Goal: Task Accomplishment & Management: Manage account settings

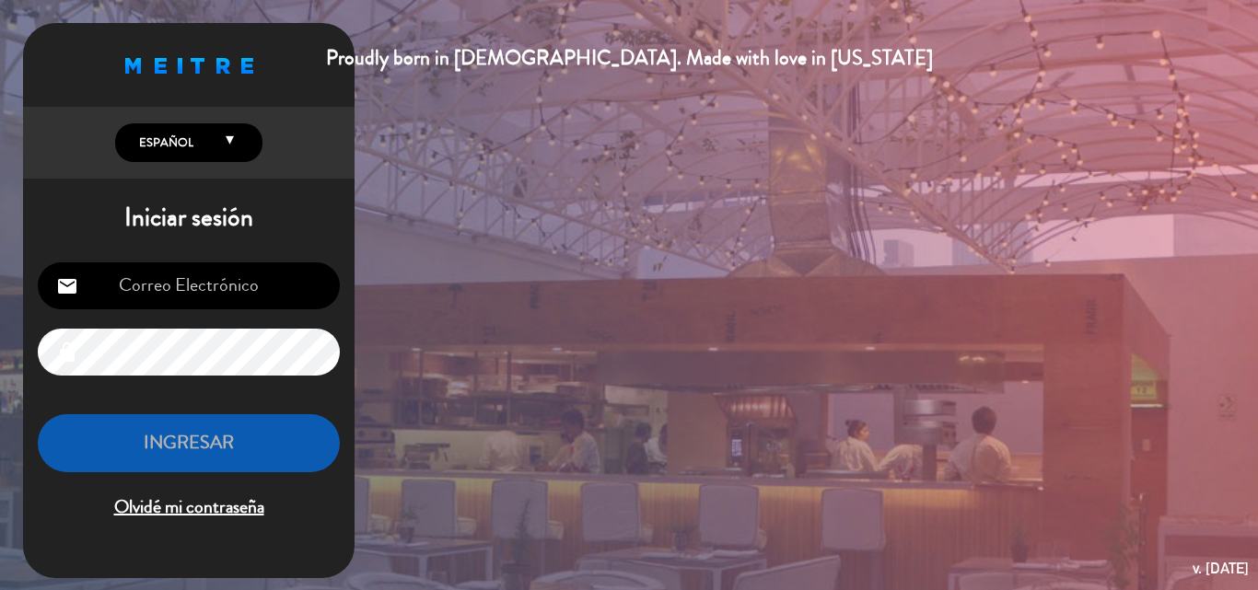
type input "[PERSON_NAME][EMAIL_ADDRESS][DOMAIN_NAME]"
click at [198, 438] on button "INGRESAR" at bounding box center [189, 443] width 302 height 58
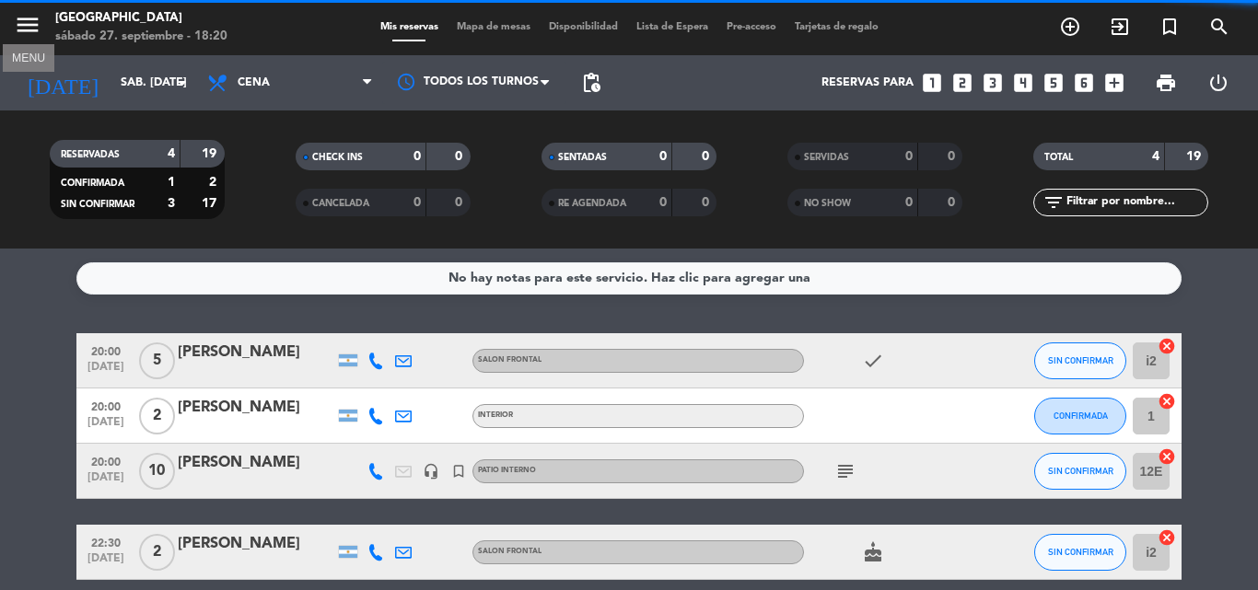
click at [31, 26] on icon "menu" at bounding box center [28, 25] width 28 height 28
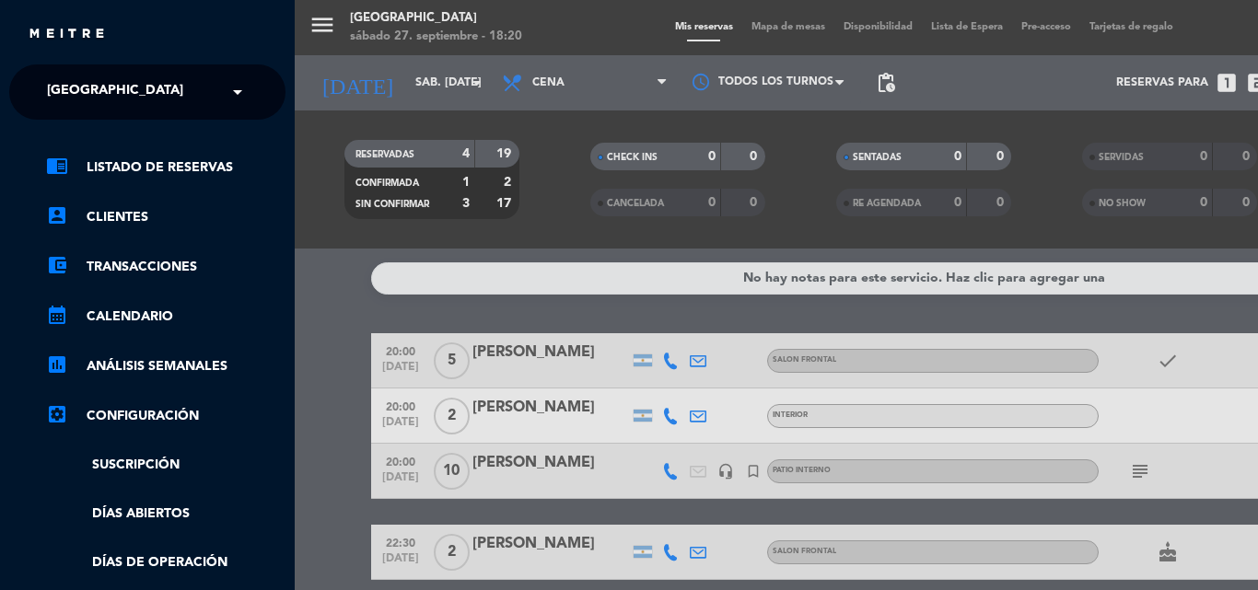
click at [104, 85] on span "[GEOGRAPHIC_DATA]" at bounding box center [115, 92] width 136 height 39
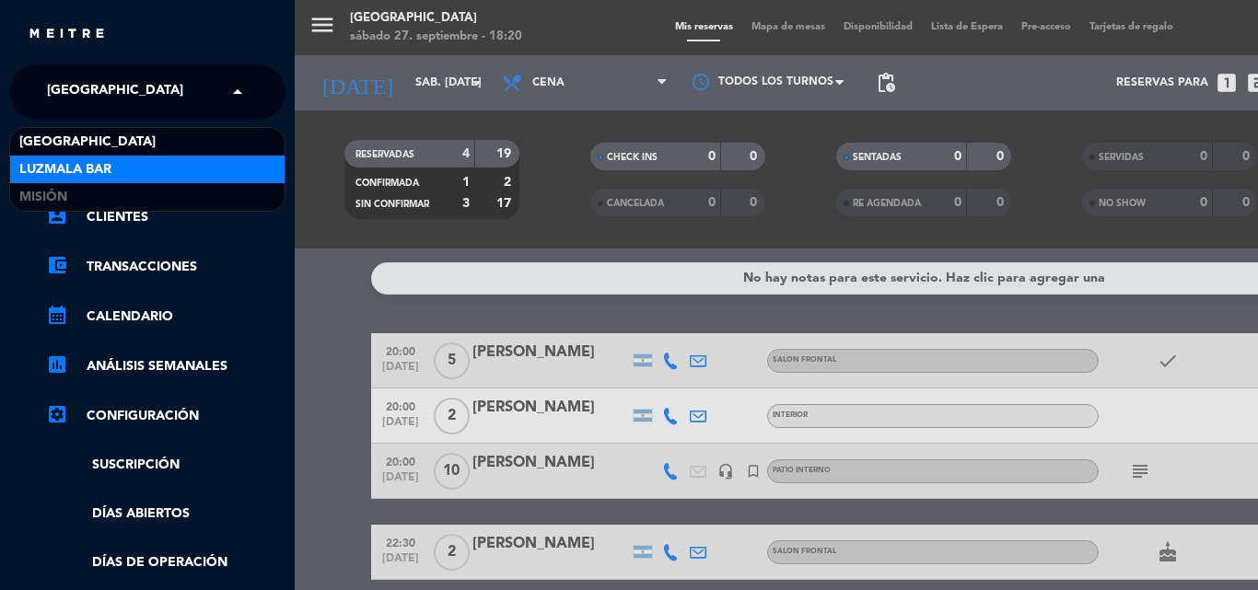
click at [152, 173] on div "Luzmala Bar" at bounding box center [147, 170] width 274 height 28
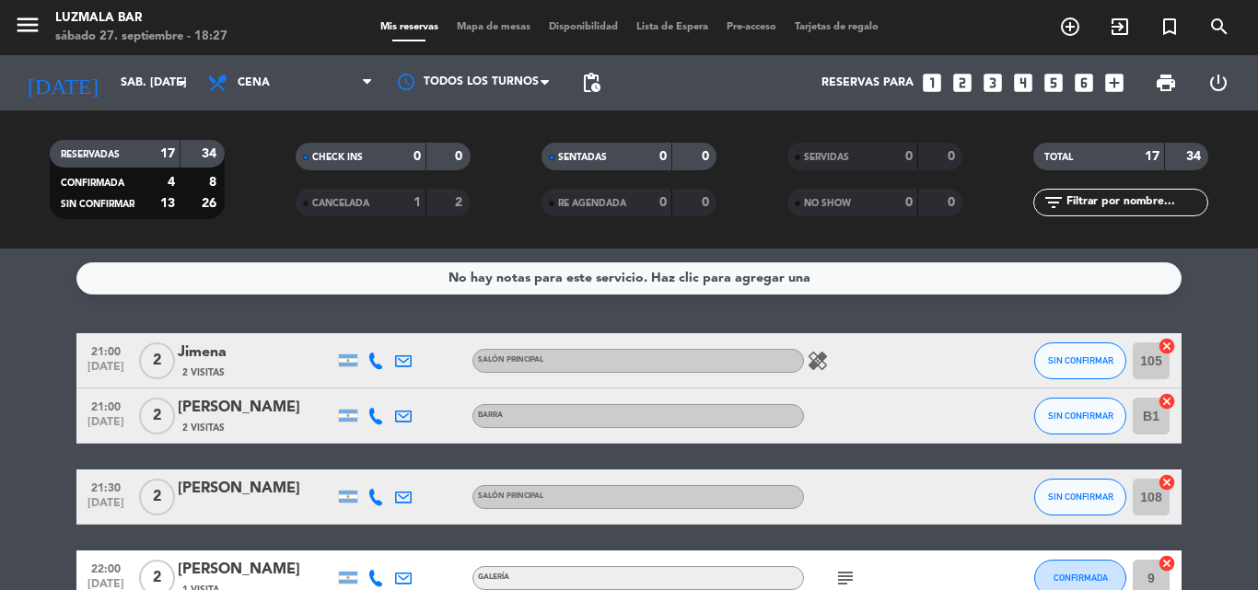
type input "."
click at [1075, 368] on button "SIN CONFIRMAR" at bounding box center [1080, 361] width 92 height 37
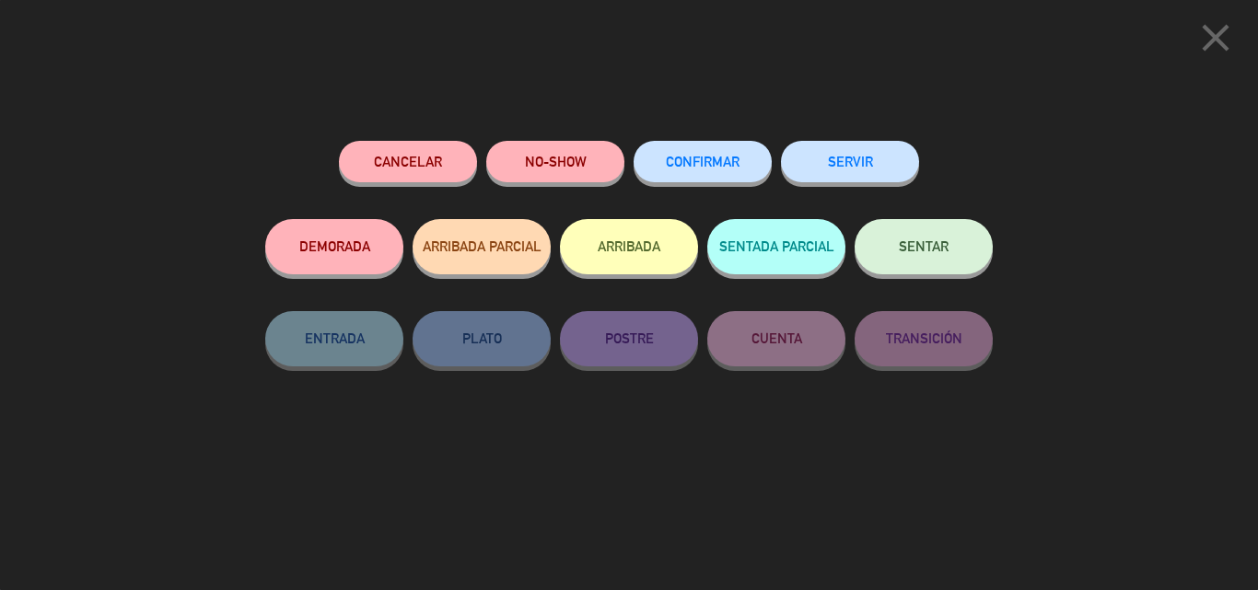
click at [728, 152] on button "CONFIRMAR" at bounding box center [703, 161] width 138 height 41
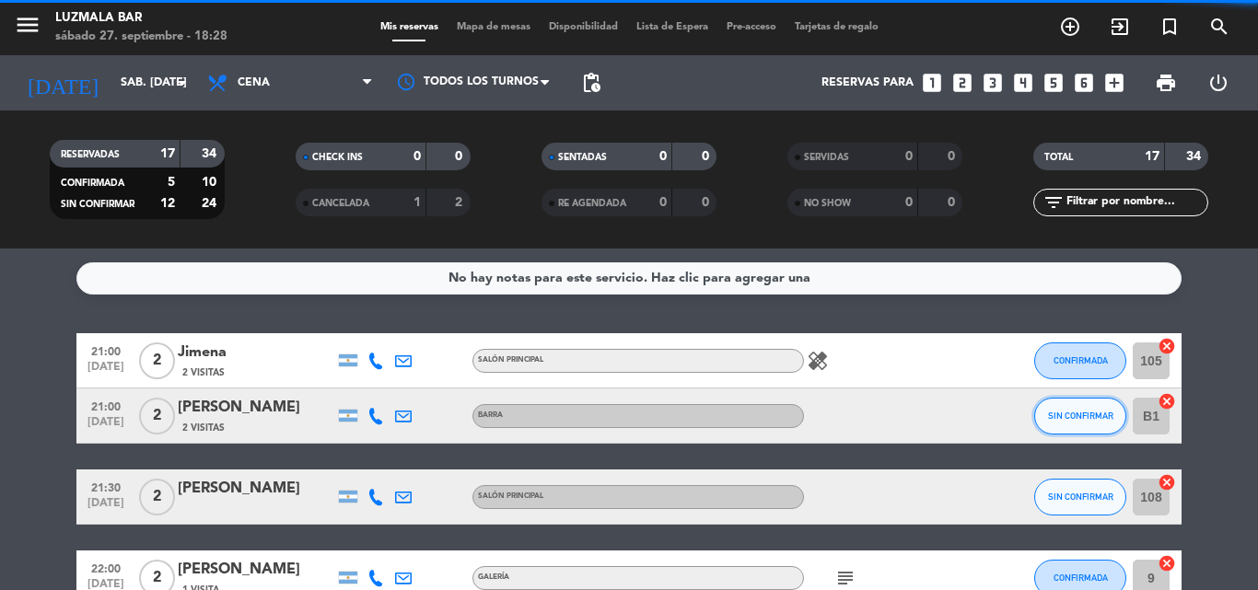
click at [1060, 414] on span "SIN CONFIRMAR" at bounding box center [1080, 416] width 65 height 10
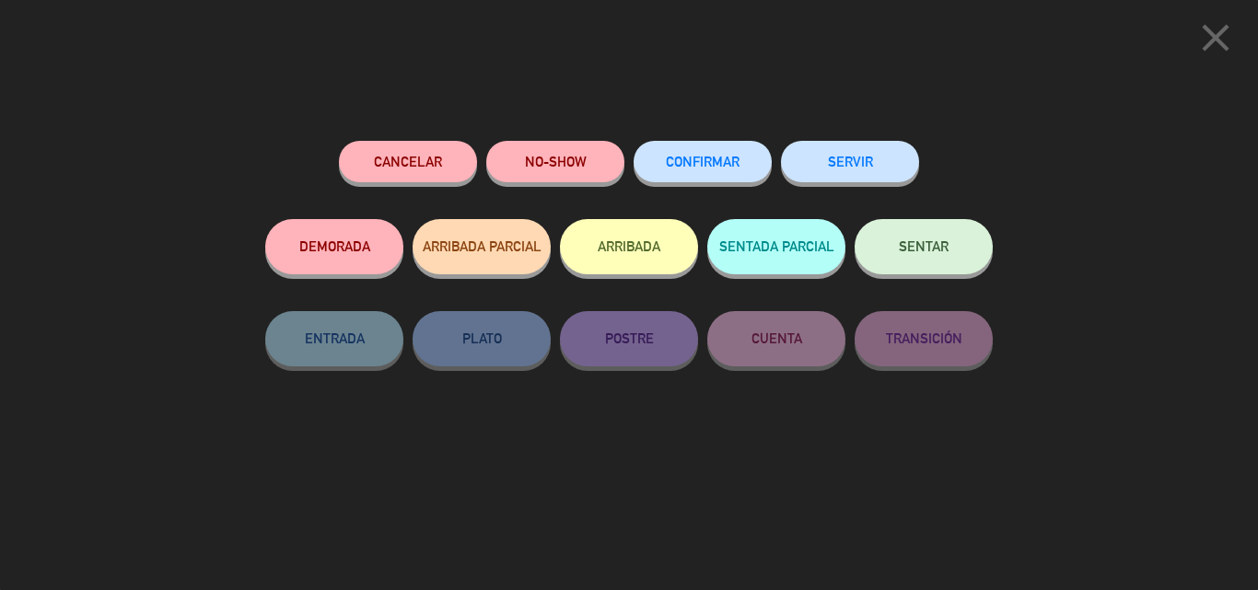
click at [689, 152] on button "CONFIRMAR" at bounding box center [703, 161] width 138 height 41
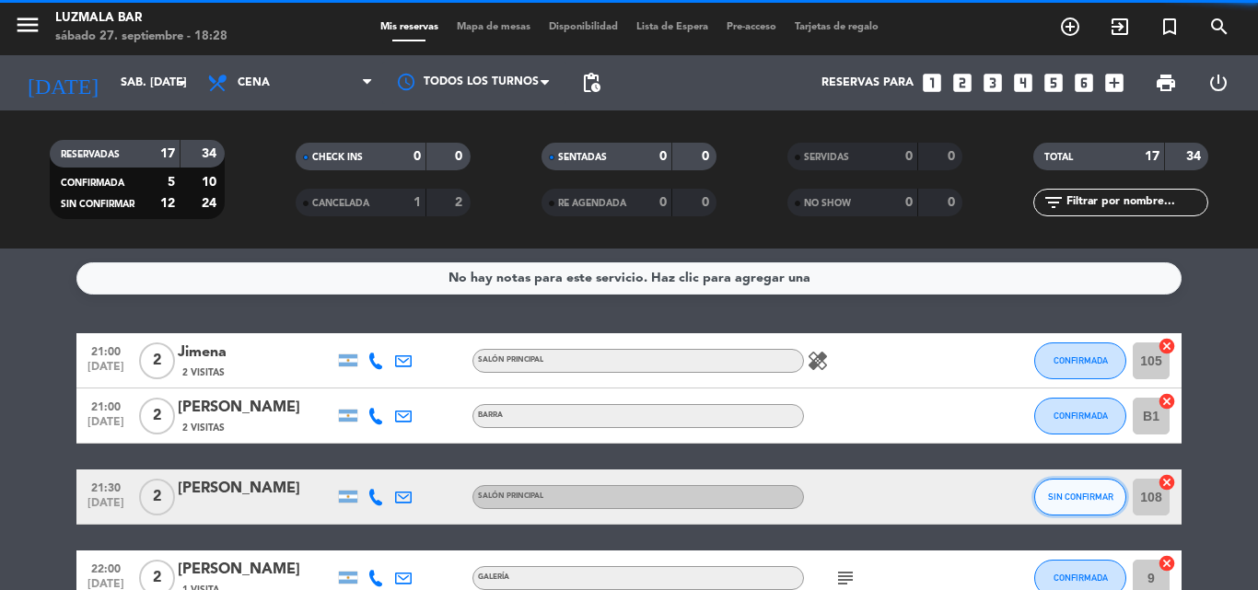
click at [1093, 497] on span "SIN CONFIRMAR" at bounding box center [1080, 497] width 65 height 10
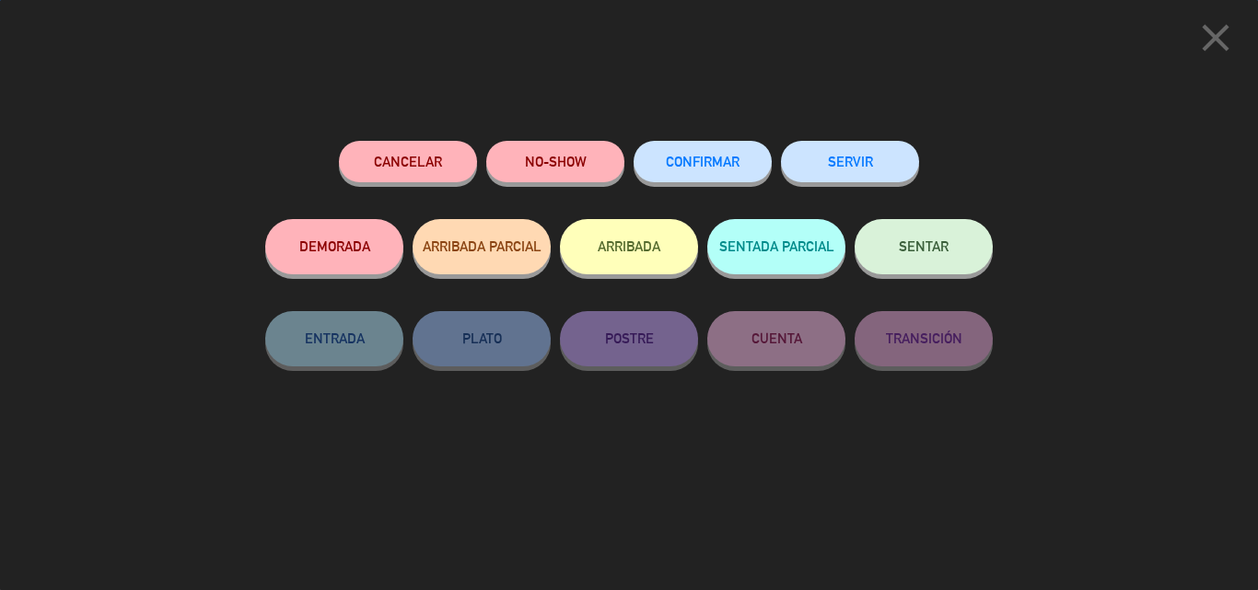
click at [731, 164] on span "CONFIRMAR" at bounding box center [703, 162] width 74 height 16
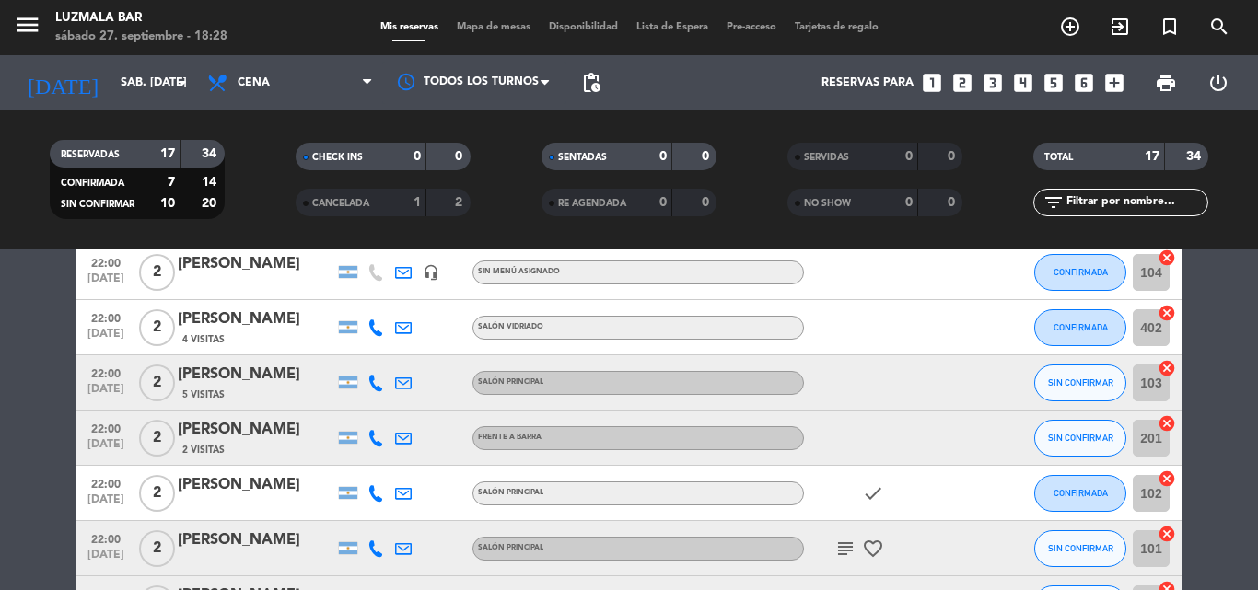
scroll to position [368, 0]
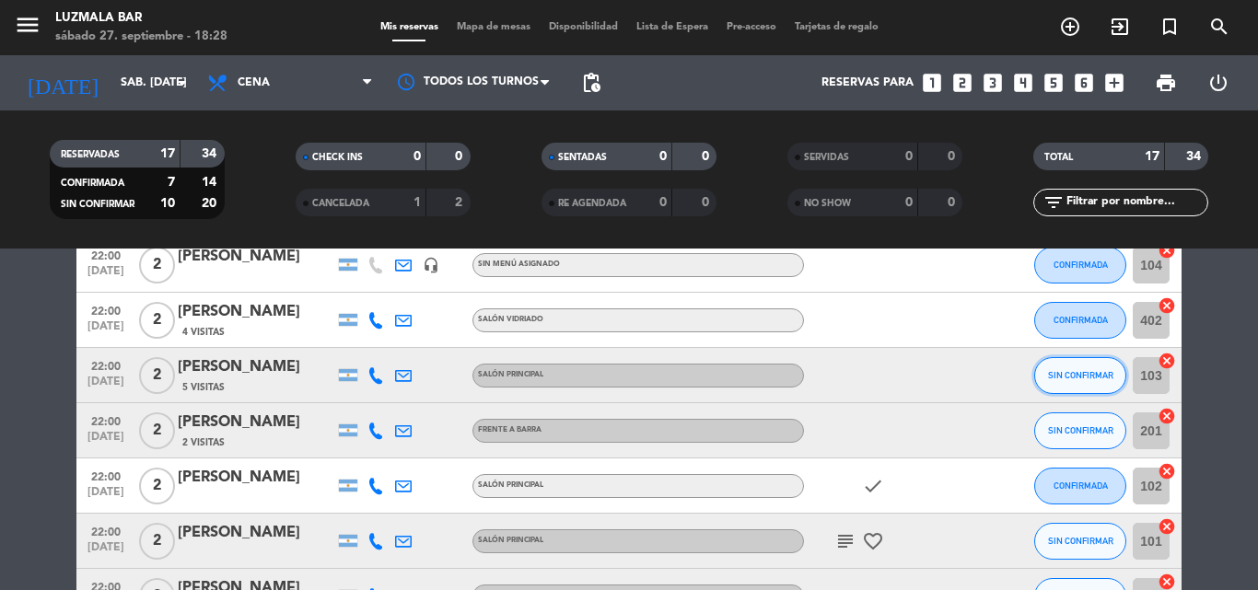
click at [1066, 379] on span "SIN CONFIRMAR" at bounding box center [1080, 375] width 65 height 10
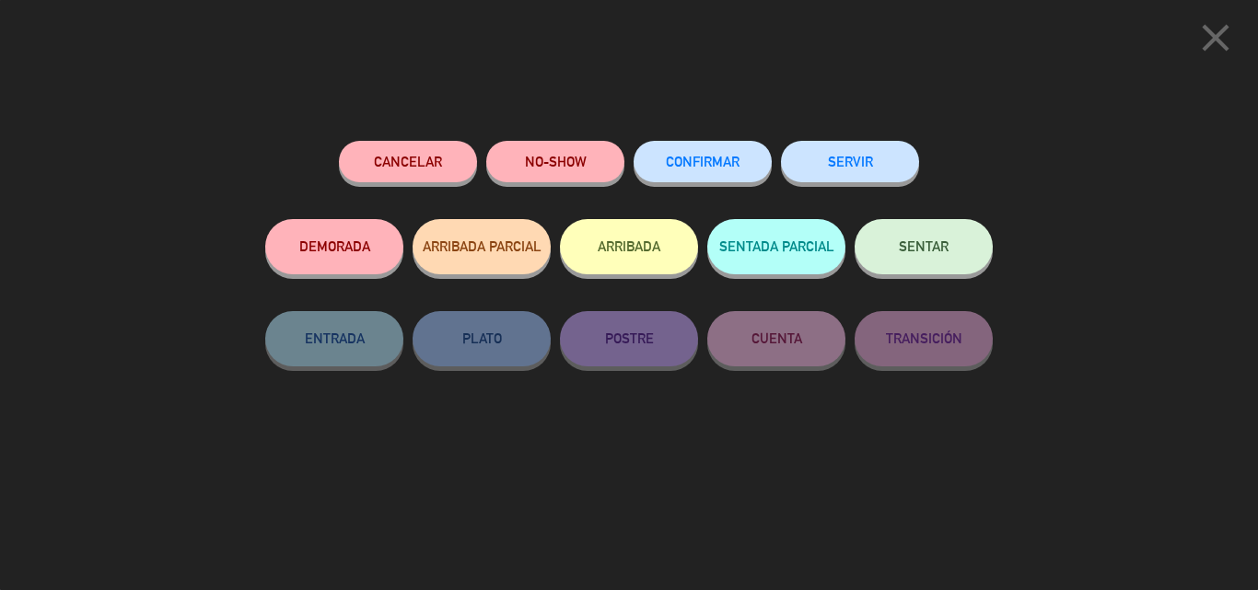
click at [699, 147] on button "CONFIRMAR" at bounding box center [703, 161] width 138 height 41
click at [719, 169] on button "CONFIRMAR" at bounding box center [703, 161] width 138 height 41
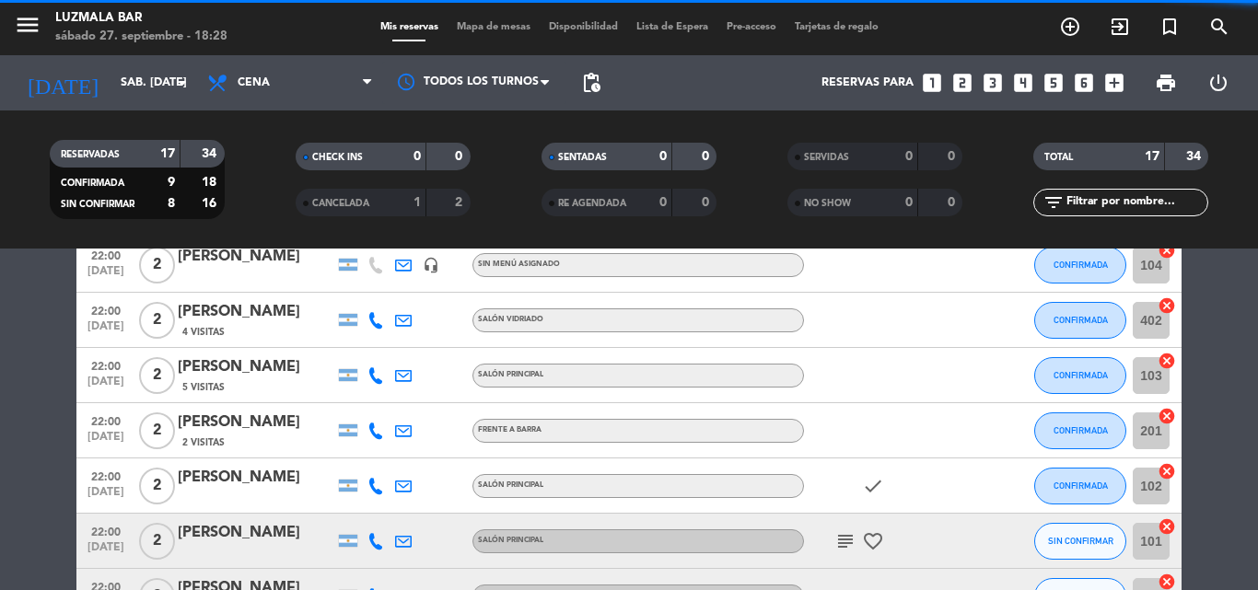
scroll to position [553, 0]
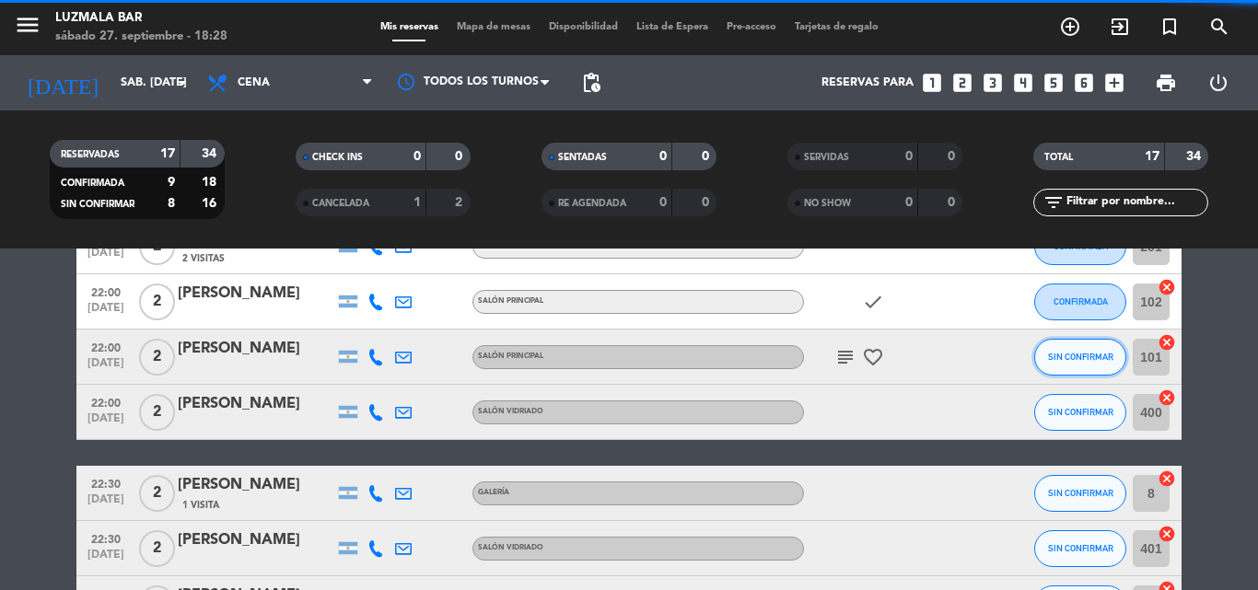
click at [1079, 345] on button "SIN CONFIRMAR" at bounding box center [1080, 357] width 92 height 37
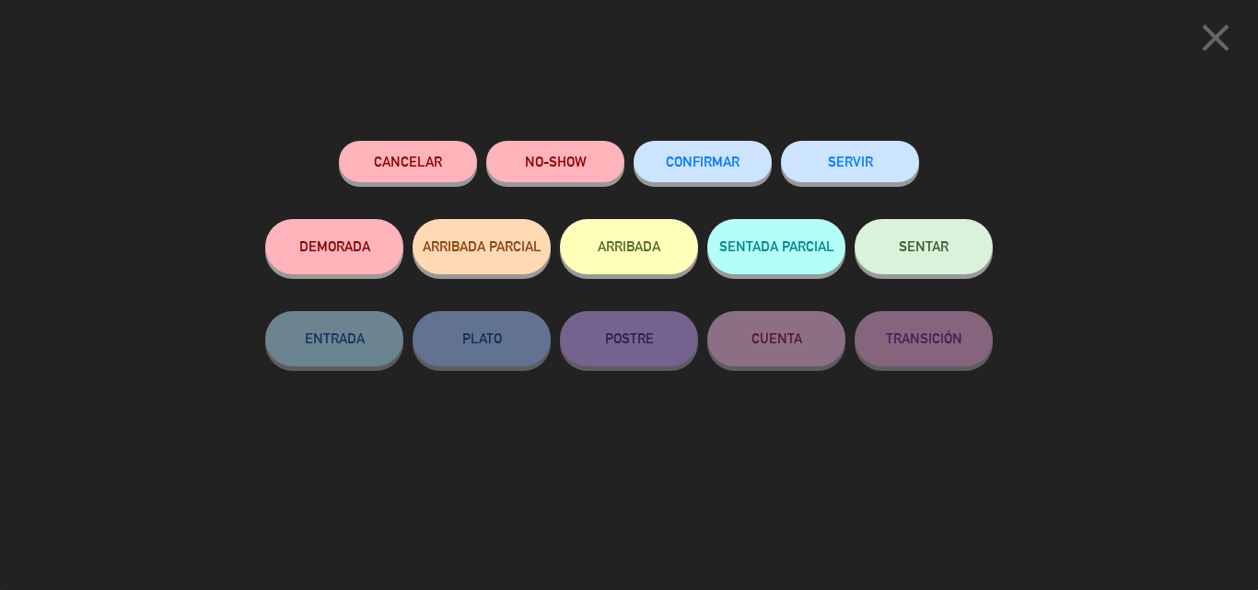
click at [746, 165] on button "CONFIRMAR" at bounding box center [703, 161] width 138 height 41
click at [677, 150] on button "CONFIRMAR" at bounding box center [703, 161] width 138 height 41
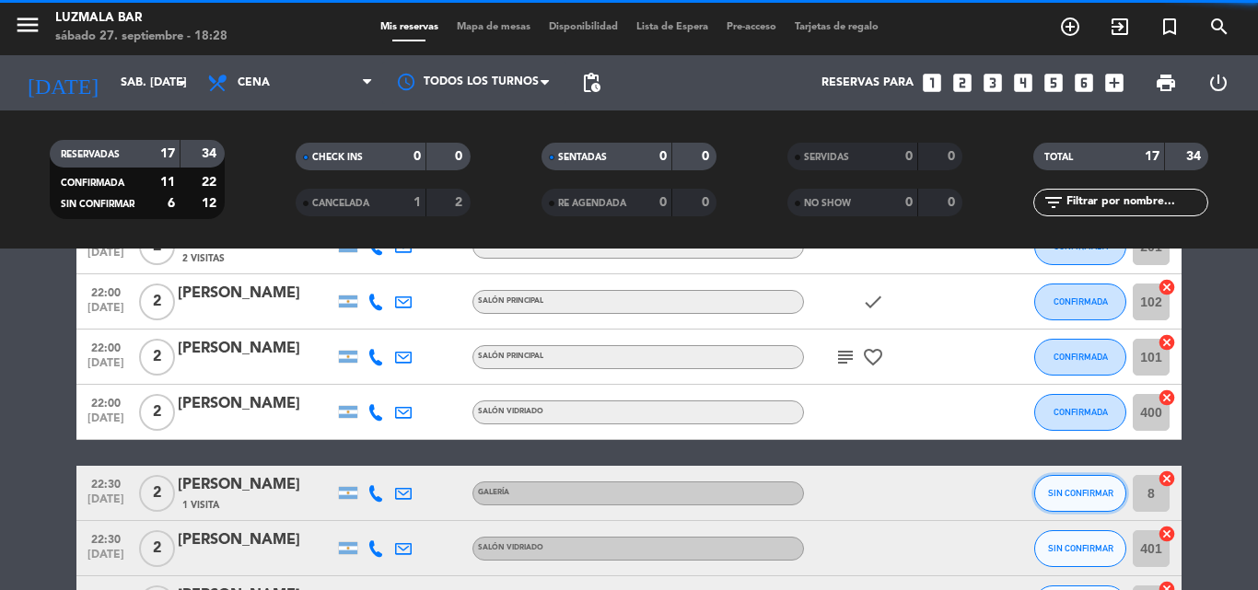
click at [1089, 492] on span "SIN CONFIRMAR" at bounding box center [1080, 493] width 65 height 10
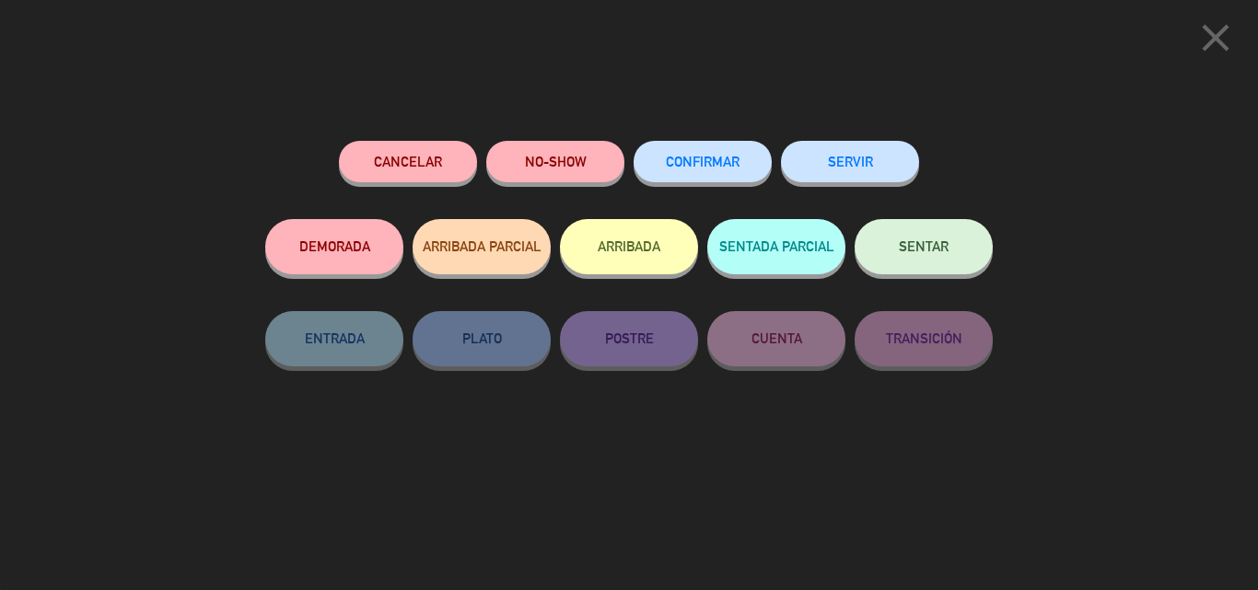
click at [719, 167] on span "CONFIRMAR" at bounding box center [703, 162] width 74 height 16
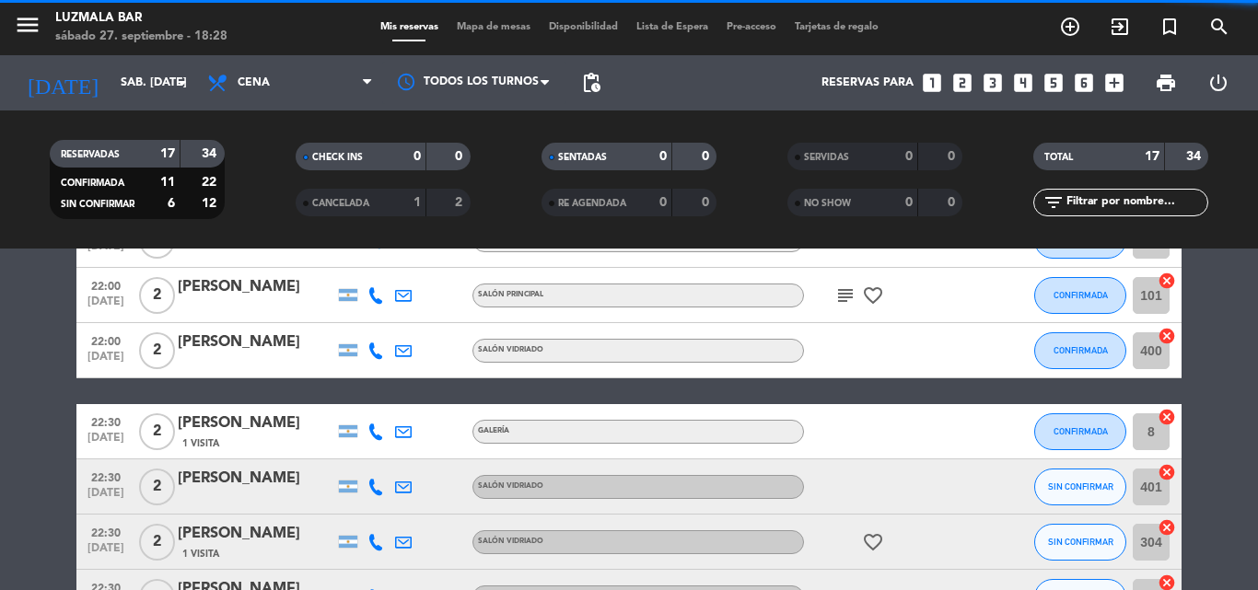
scroll to position [737, 0]
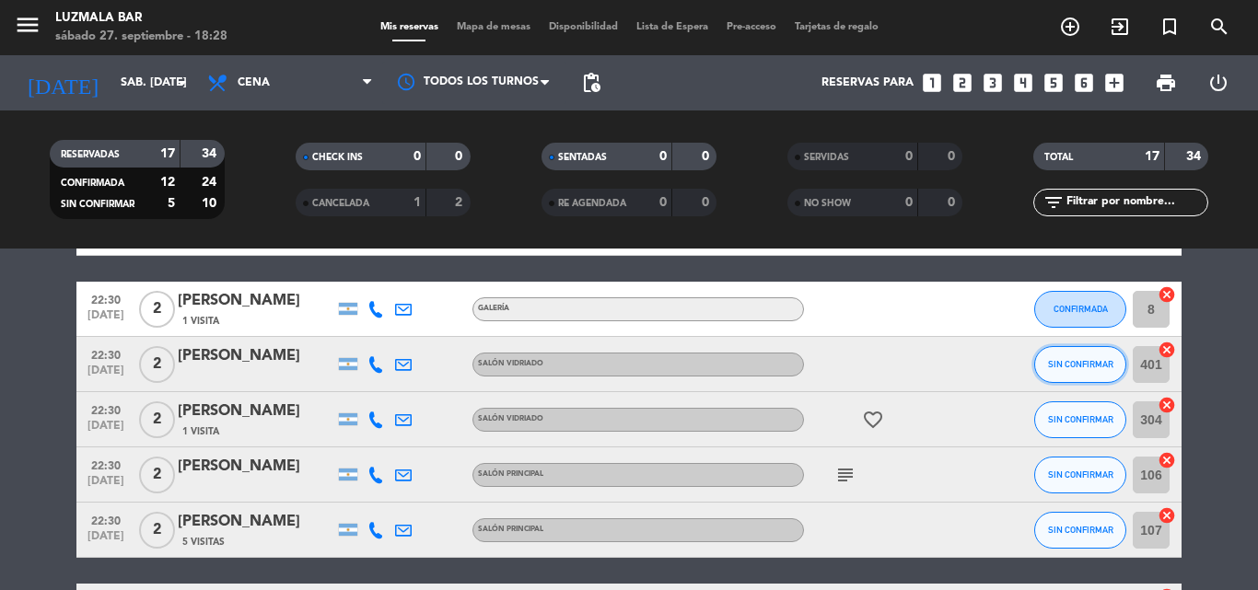
click at [1081, 372] on button "SIN CONFIRMAR" at bounding box center [1080, 364] width 92 height 37
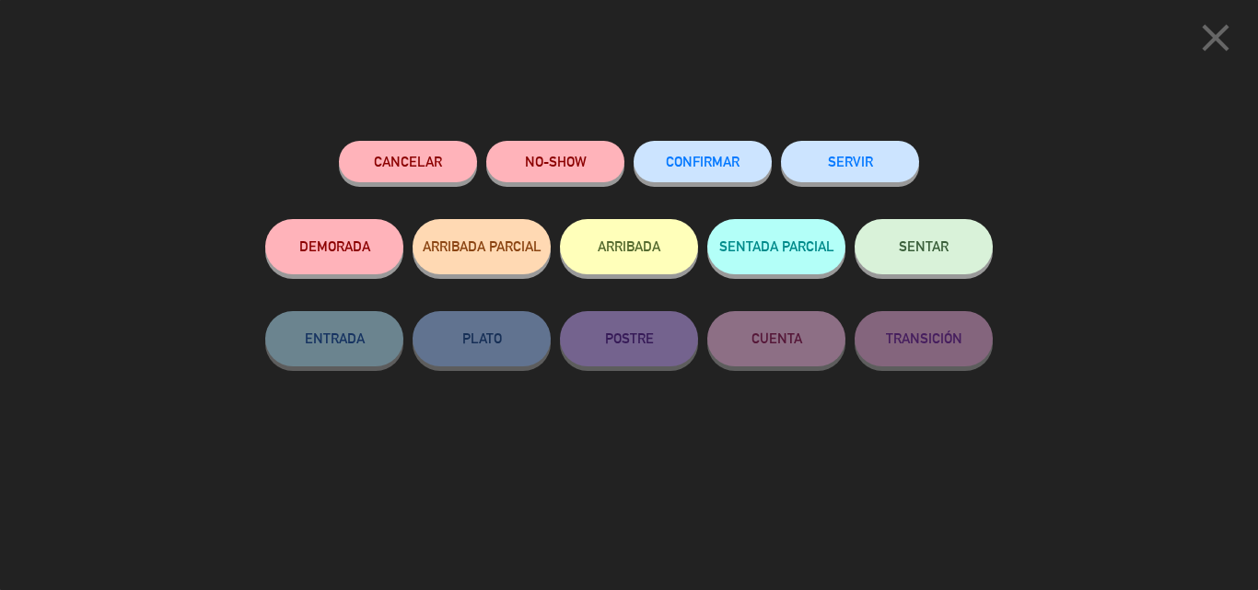
click at [701, 165] on span "CONFIRMAR" at bounding box center [703, 162] width 74 height 16
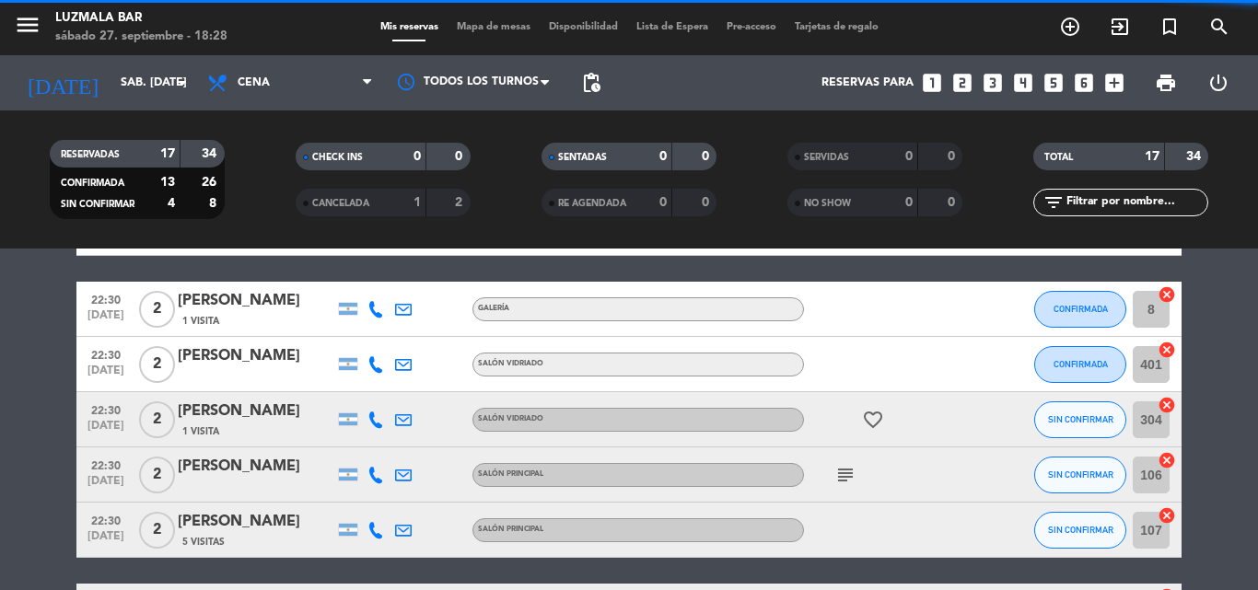
click at [1097, 418] on span "SIN CONFIRMAR" at bounding box center [1080, 419] width 65 height 10
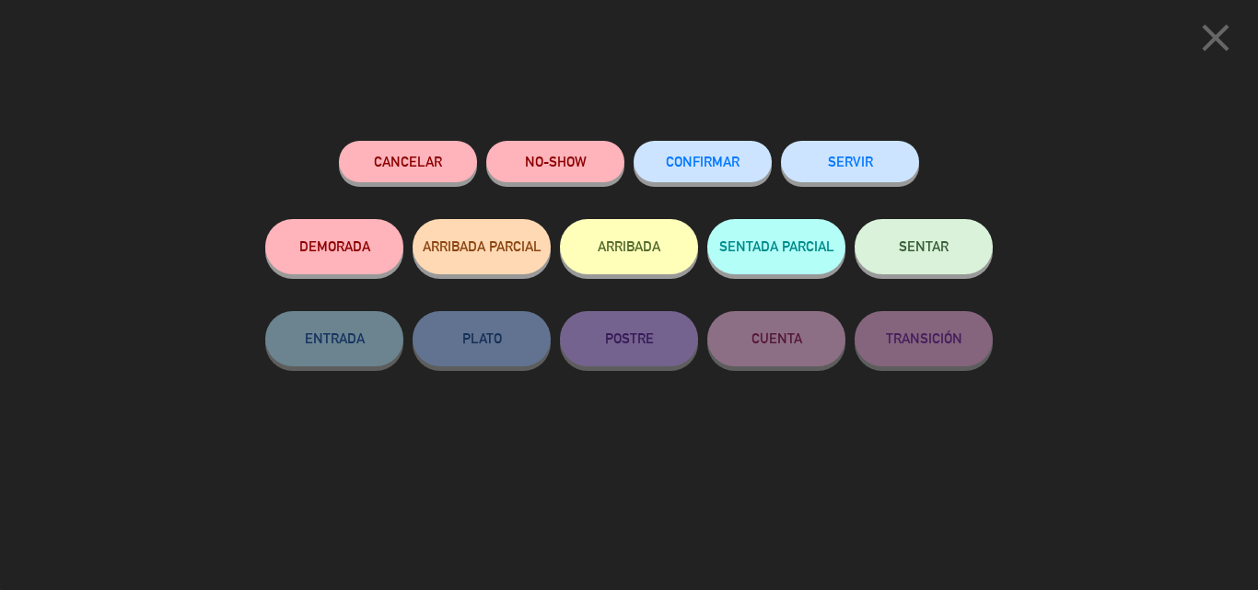
click at [704, 158] on span "CONFIRMAR" at bounding box center [703, 162] width 74 height 16
click at [729, 173] on button "CONFIRMAR" at bounding box center [703, 161] width 138 height 41
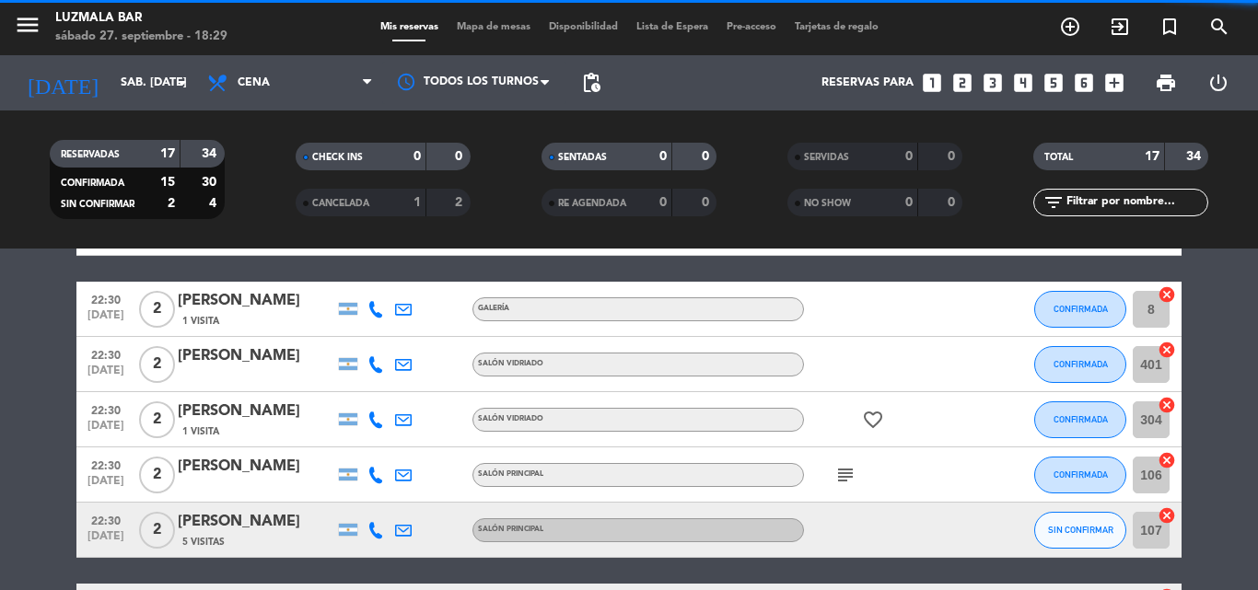
click at [1079, 529] on span "SIN CONFIRMAR" at bounding box center [1080, 530] width 65 height 10
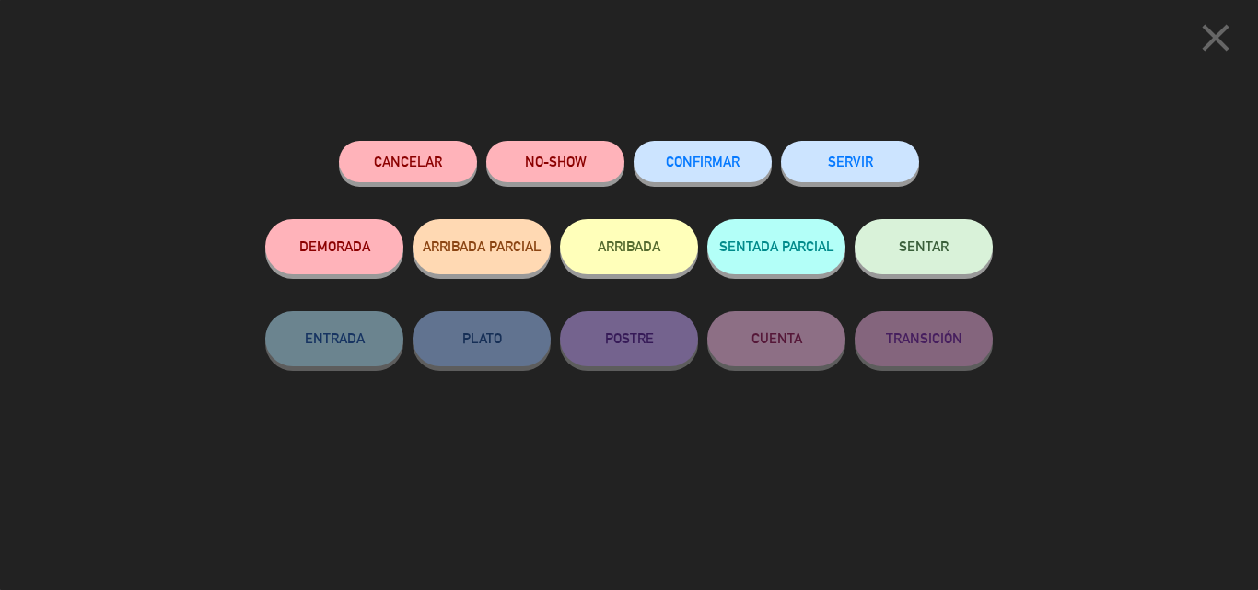
click at [673, 158] on span "CONFIRMAR" at bounding box center [703, 162] width 74 height 16
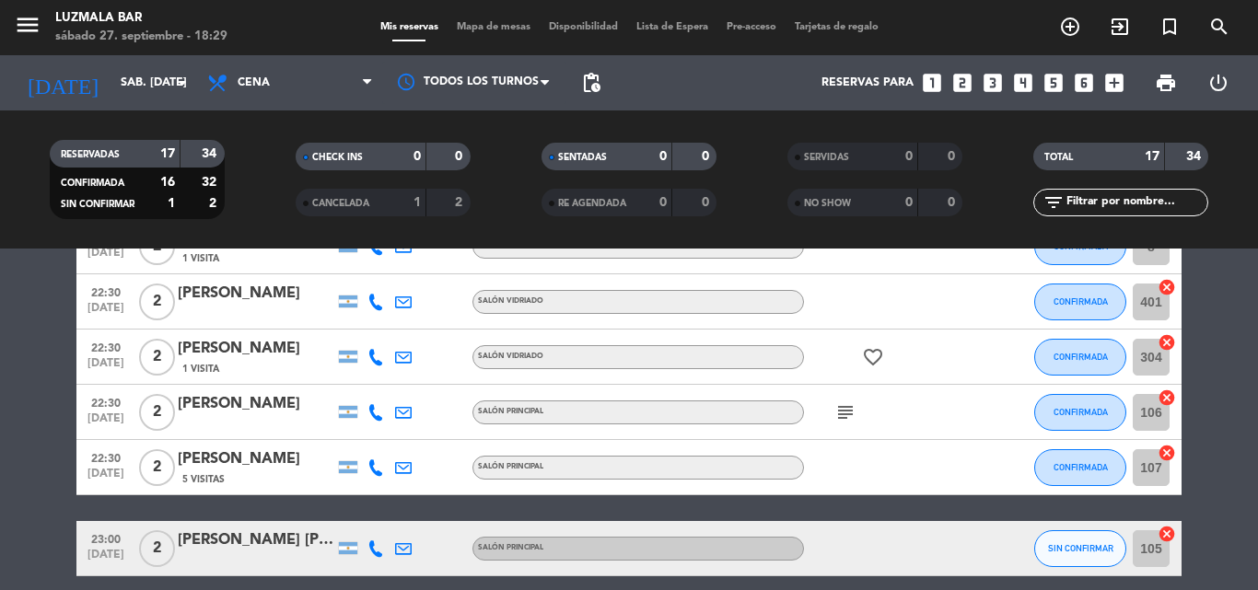
scroll to position [829, 0]
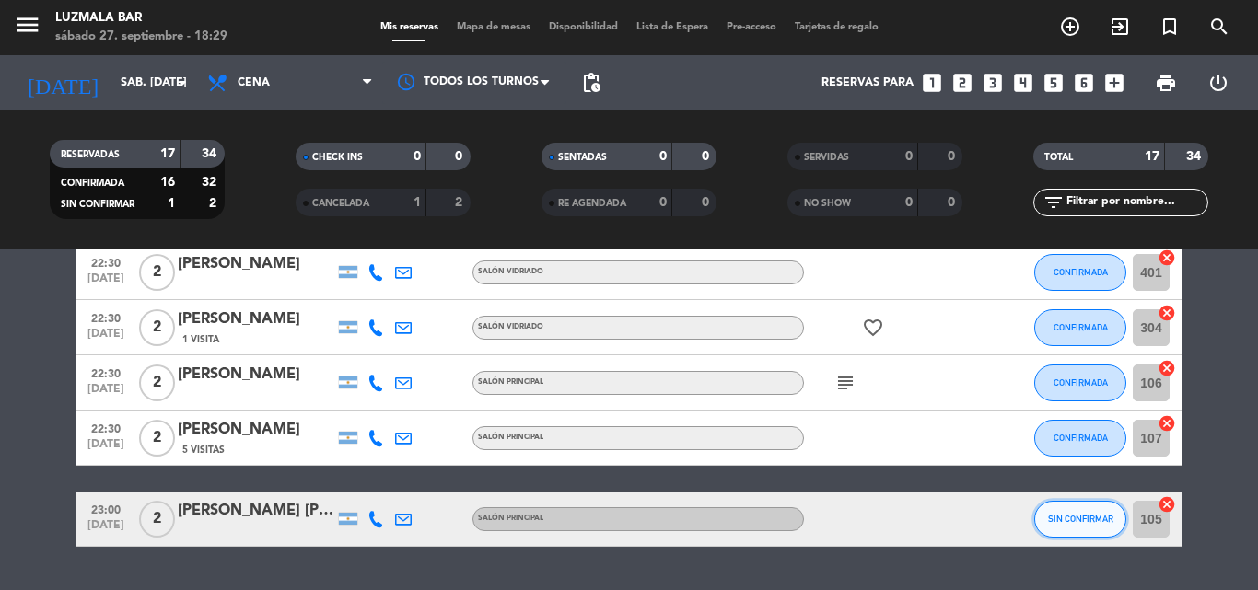
click at [1092, 508] on button "SIN CONFIRMAR" at bounding box center [1080, 519] width 92 height 37
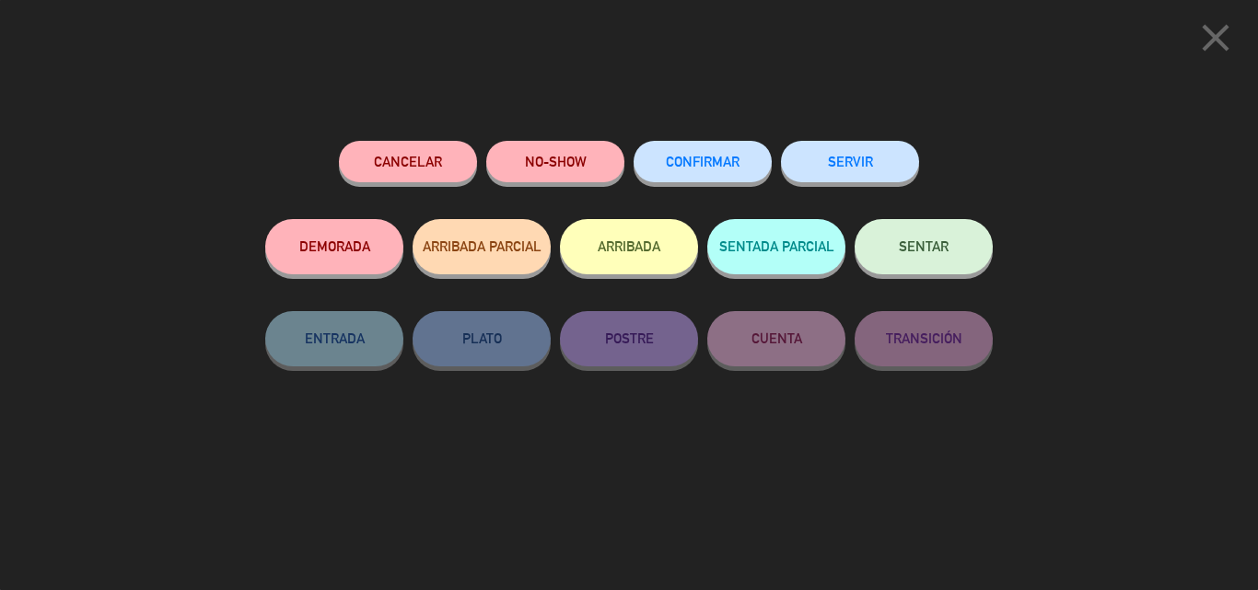
click at [700, 158] on span "CONFIRMAR" at bounding box center [703, 162] width 74 height 16
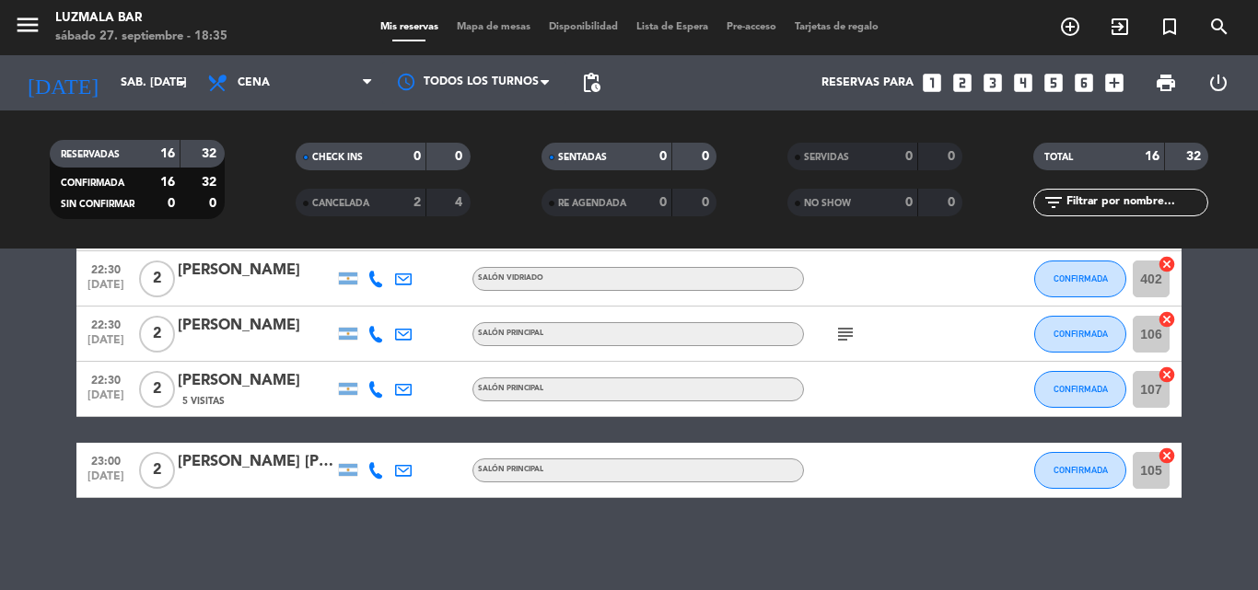
scroll to position [823, 0]
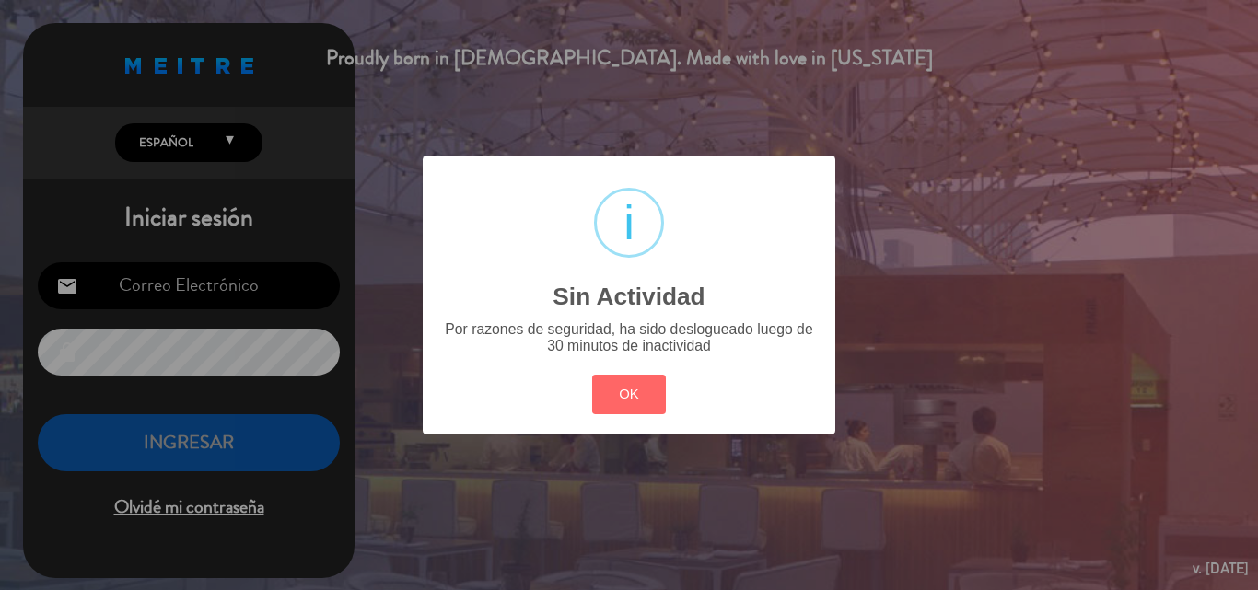
type input "[PERSON_NAME][EMAIL_ADDRESS][DOMAIN_NAME]"
